Goal: Task Accomplishment & Management: Use online tool/utility

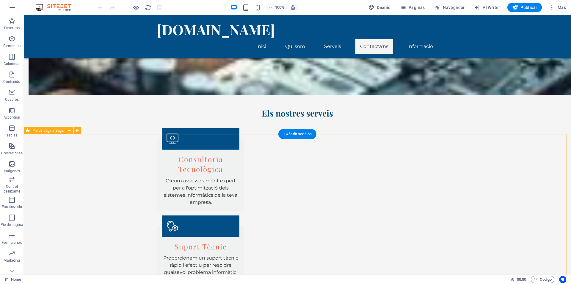
scroll to position [536, 0]
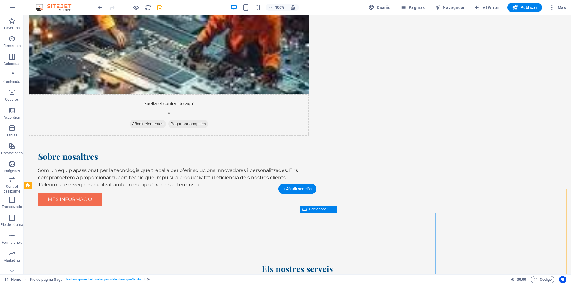
scroll to position [0, 0]
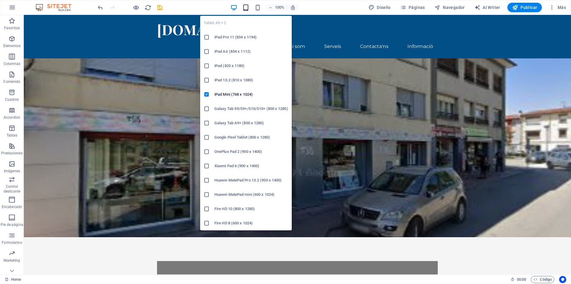
click at [246, 7] on icon "button" at bounding box center [245, 7] width 7 height 7
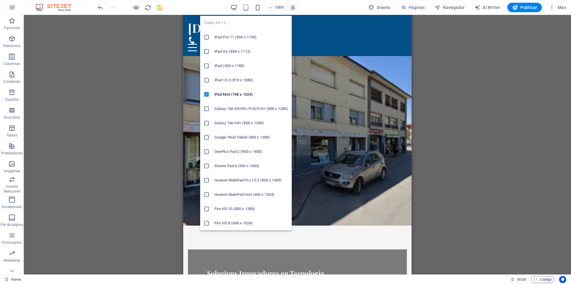
click at [225, 111] on h6 "Galaxy Tab S9/S9+/S10/S10+ (800 x 1280)" at bounding box center [252, 108] width 74 height 7
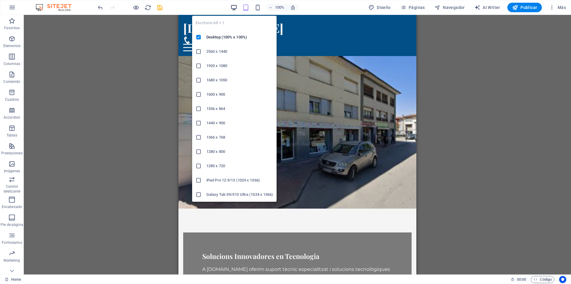
click at [233, 4] on icon "button" at bounding box center [234, 7] width 7 height 7
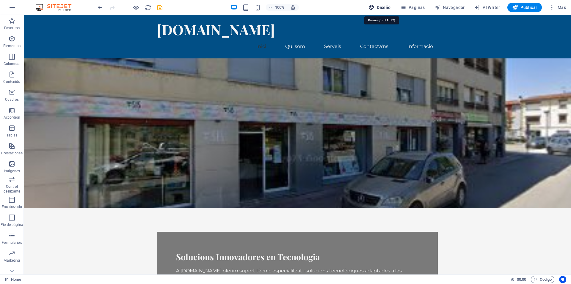
click at [381, 8] on span "Diseño" at bounding box center [380, 7] width 22 height 6
select select "px"
select select "200"
select select "px"
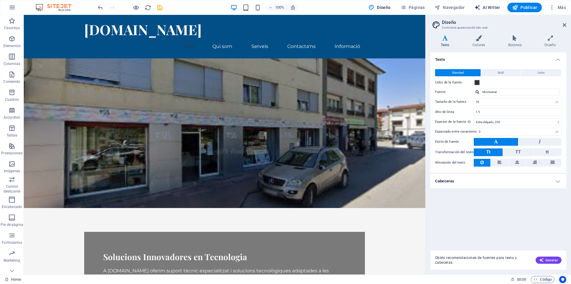
click at [492, 8] on span "AI Writer" at bounding box center [488, 7] width 26 height 6
select select "English"
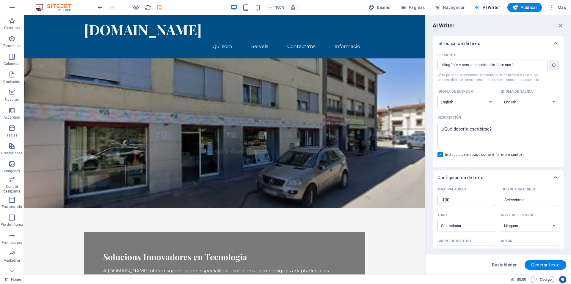
click at [492, 8] on span "AI Writer" at bounding box center [488, 7] width 26 height 6
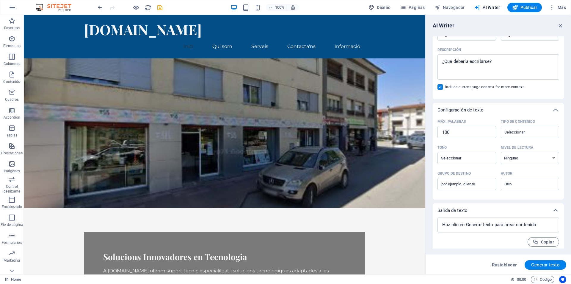
scroll to position [71, 0]
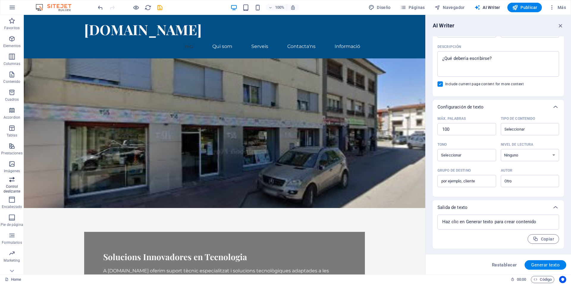
click at [12, 182] on icon "button" at bounding box center [11, 179] width 7 height 7
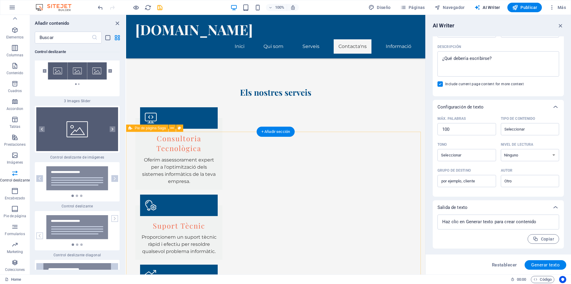
scroll to position [536, 0]
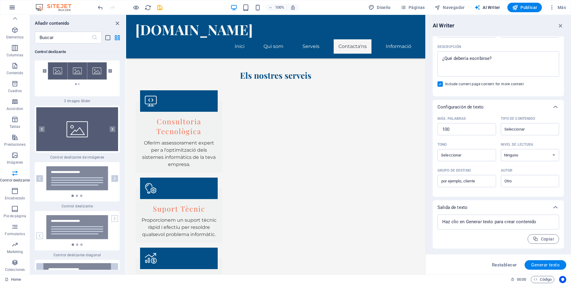
click at [12, 6] on icon "button" at bounding box center [12, 7] width 7 height 7
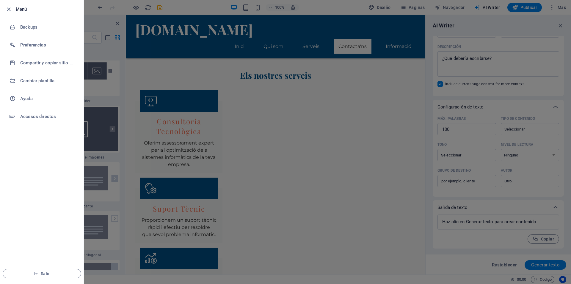
click at [14, 8] on div at bounding box center [10, 9] width 11 height 7
click at [9, 9] on icon "button" at bounding box center [8, 9] width 7 height 7
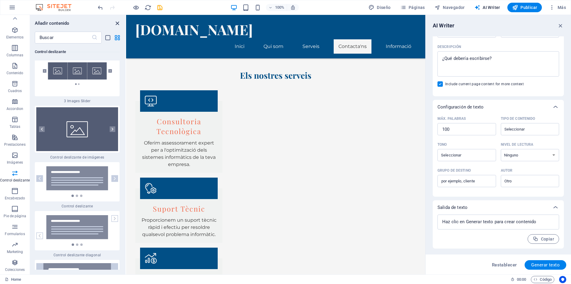
click at [117, 22] on icon "close panel" at bounding box center [117, 23] width 7 height 7
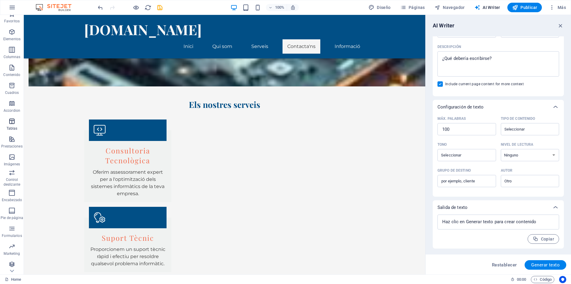
scroll to position [9, 0]
click at [414, 7] on span "Páginas" at bounding box center [412, 7] width 25 height 6
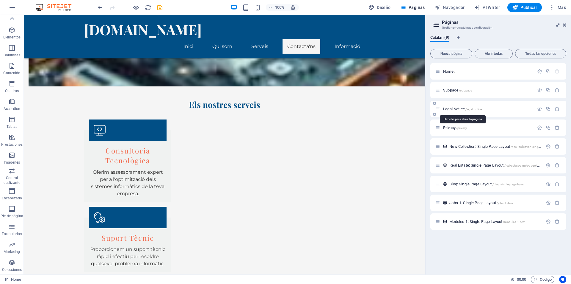
click at [461, 109] on span "Legal Notice /legal-notice" at bounding box center [462, 109] width 39 height 4
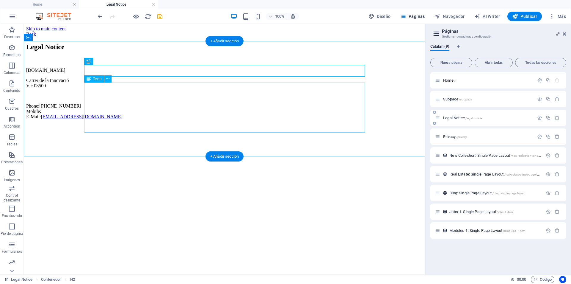
scroll to position [0, 0]
click at [107, 94] on div "[DOMAIN_NAME] [GEOGRAPHIC_DATA] Vic 08500 Phone: [PHONE_NUMBER] Mobile: E-Mail:…" at bounding box center [224, 94] width 397 height 52
